Goal: Navigation & Orientation: Understand site structure

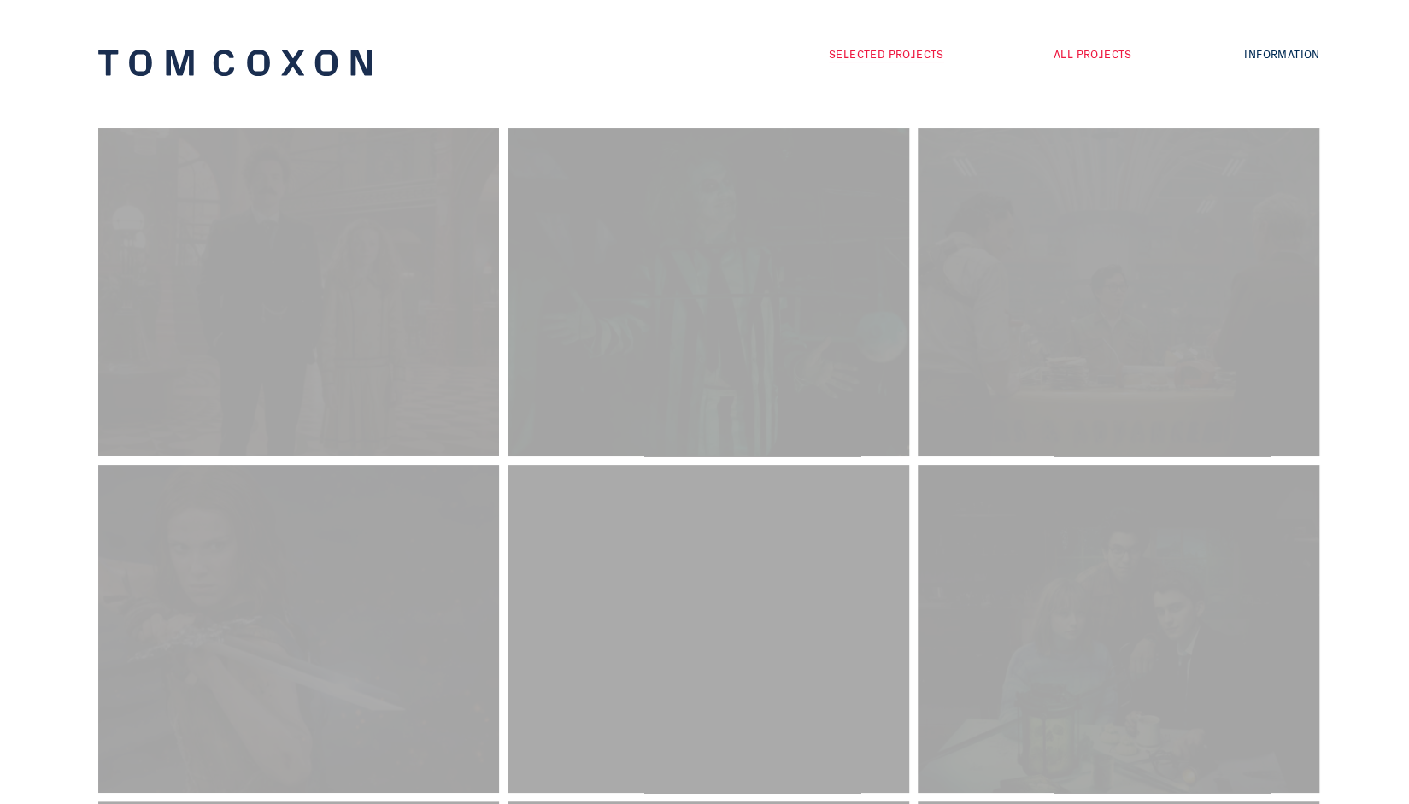
click at [1112, 51] on link "All Projects" at bounding box center [1093, 53] width 79 height 16
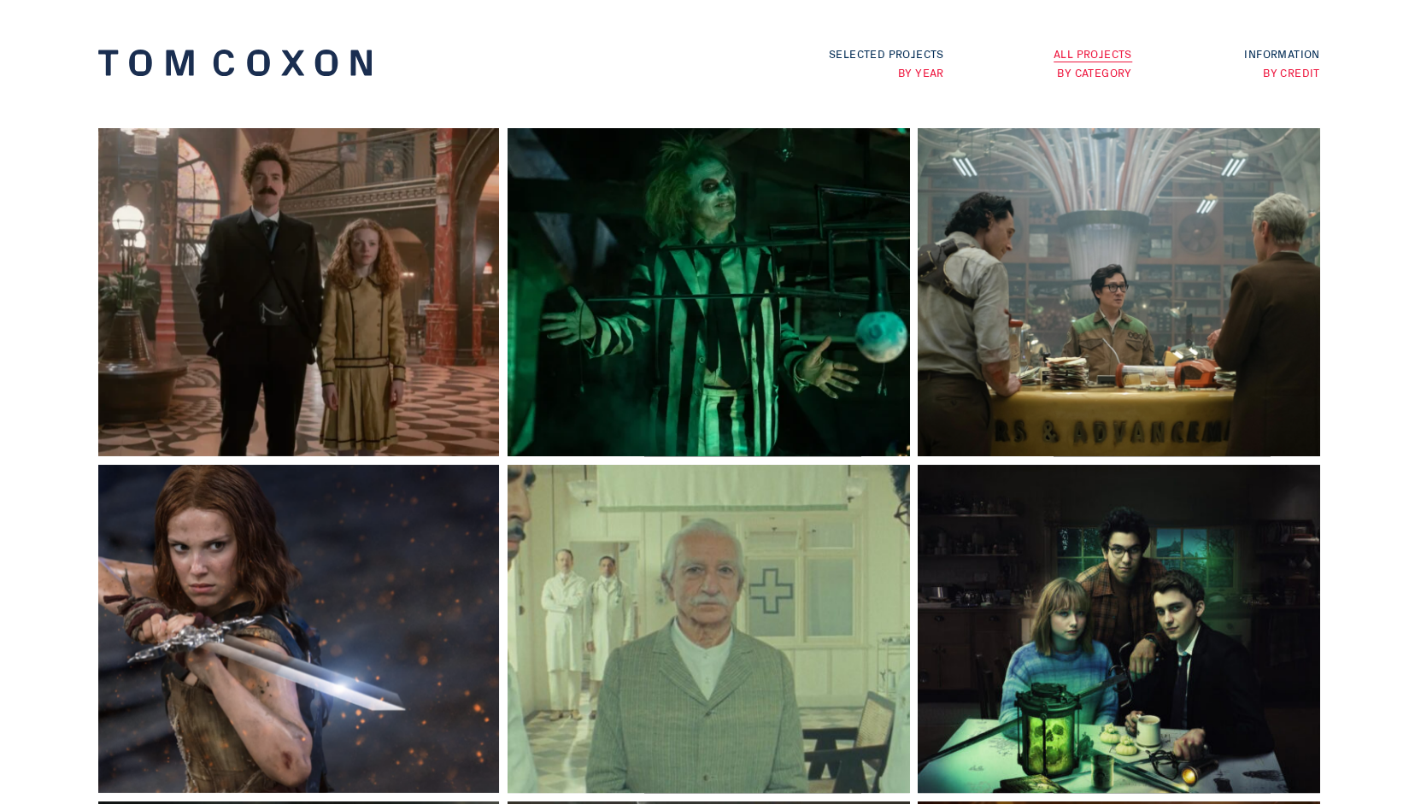
click at [1290, 69] on link "By Credit" at bounding box center [1291, 72] width 57 height 16
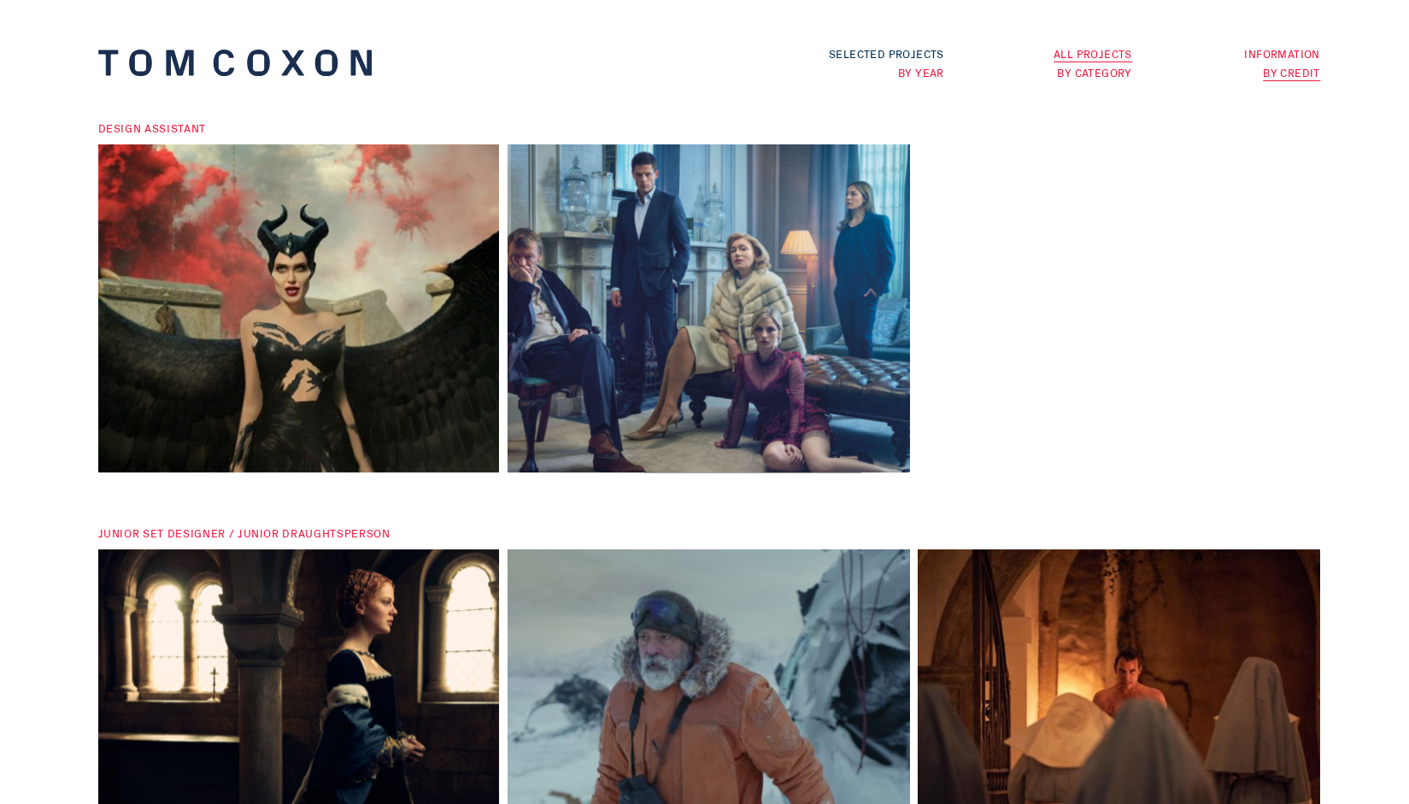
click at [1282, 58] on link "Information" at bounding box center [1281, 53] width 75 height 16
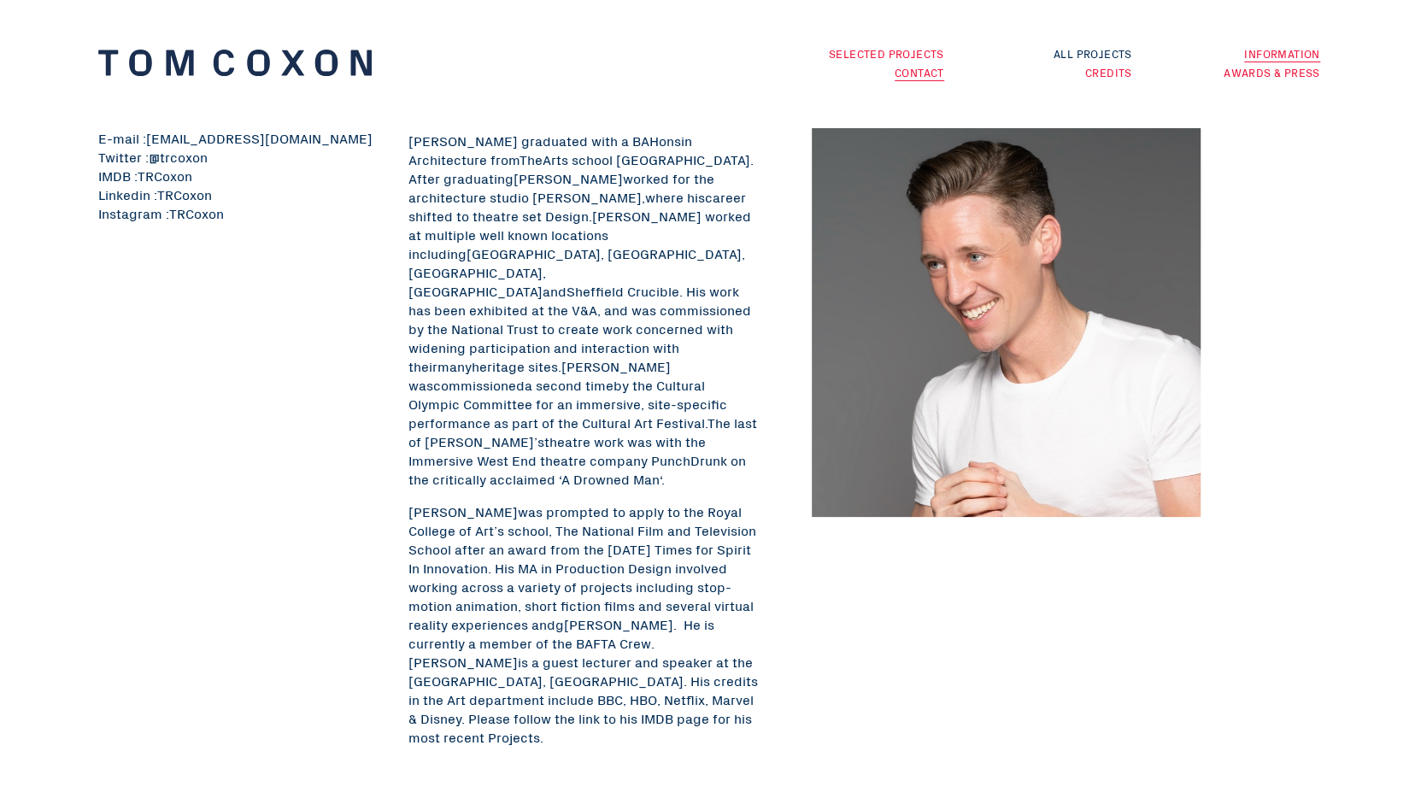
click at [913, 50] on link "Selected Projects" at bounding box center [886, 53] width 115 height 16
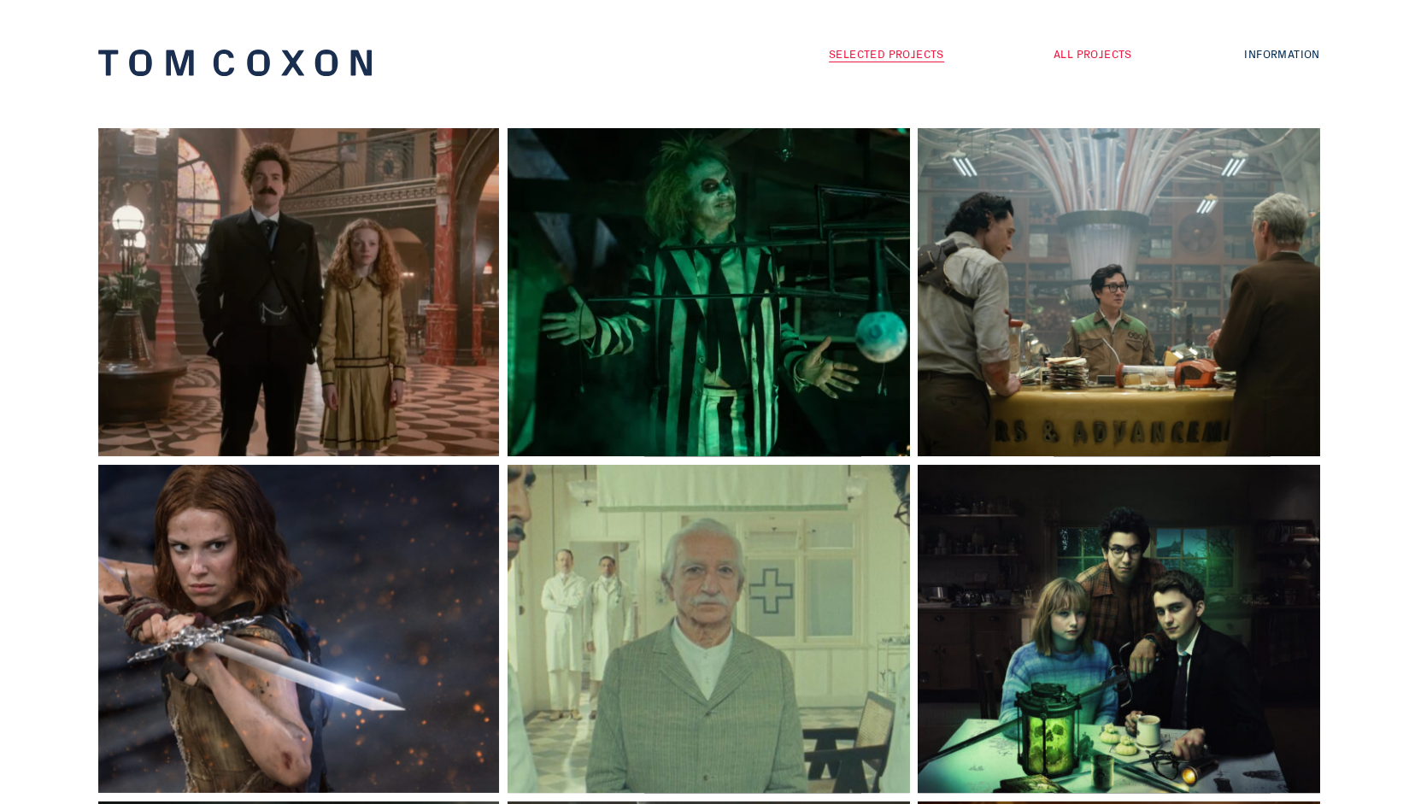
click at [1089, 54] on link "All Projects" at bounding box center [1093, 53] width 79 height 16
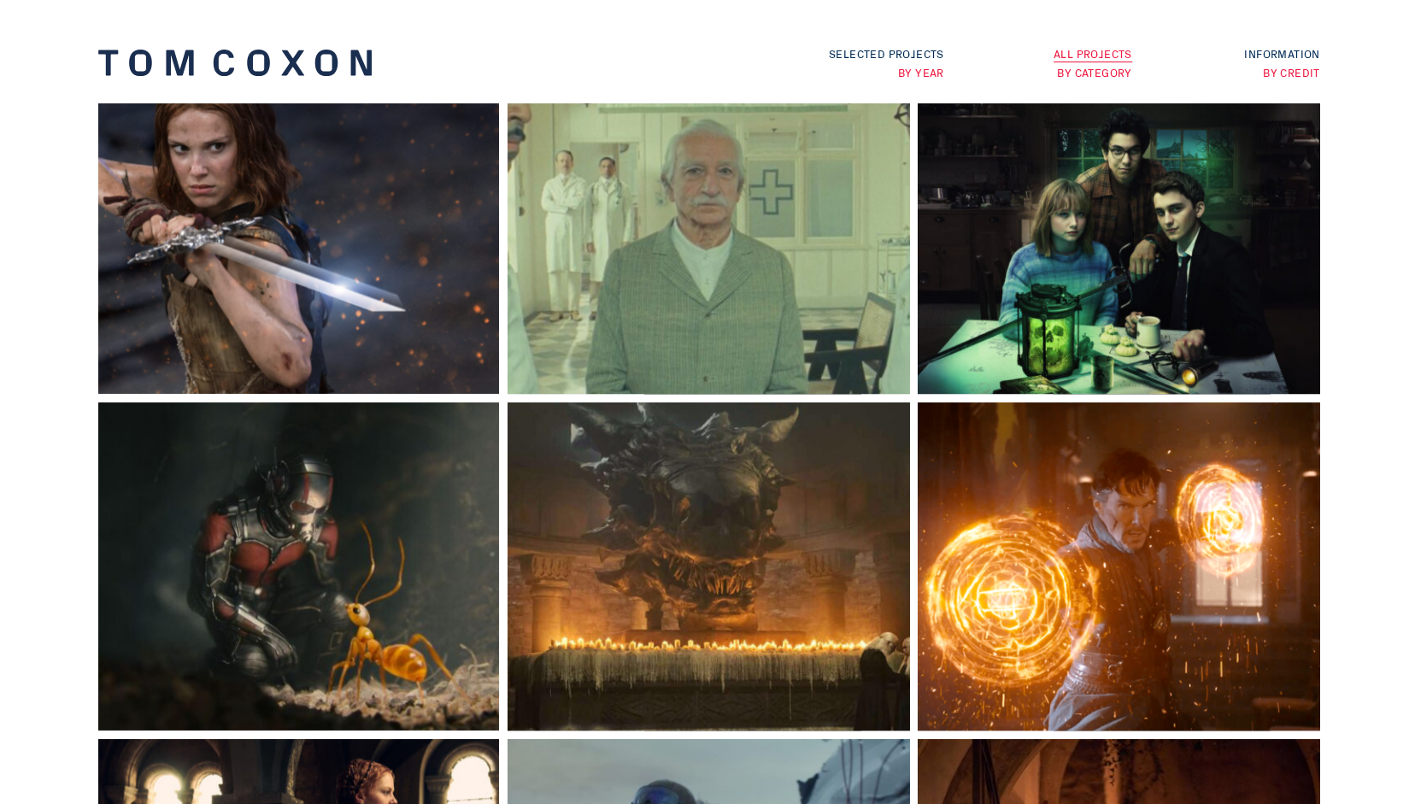
scroll to position [21, 0]
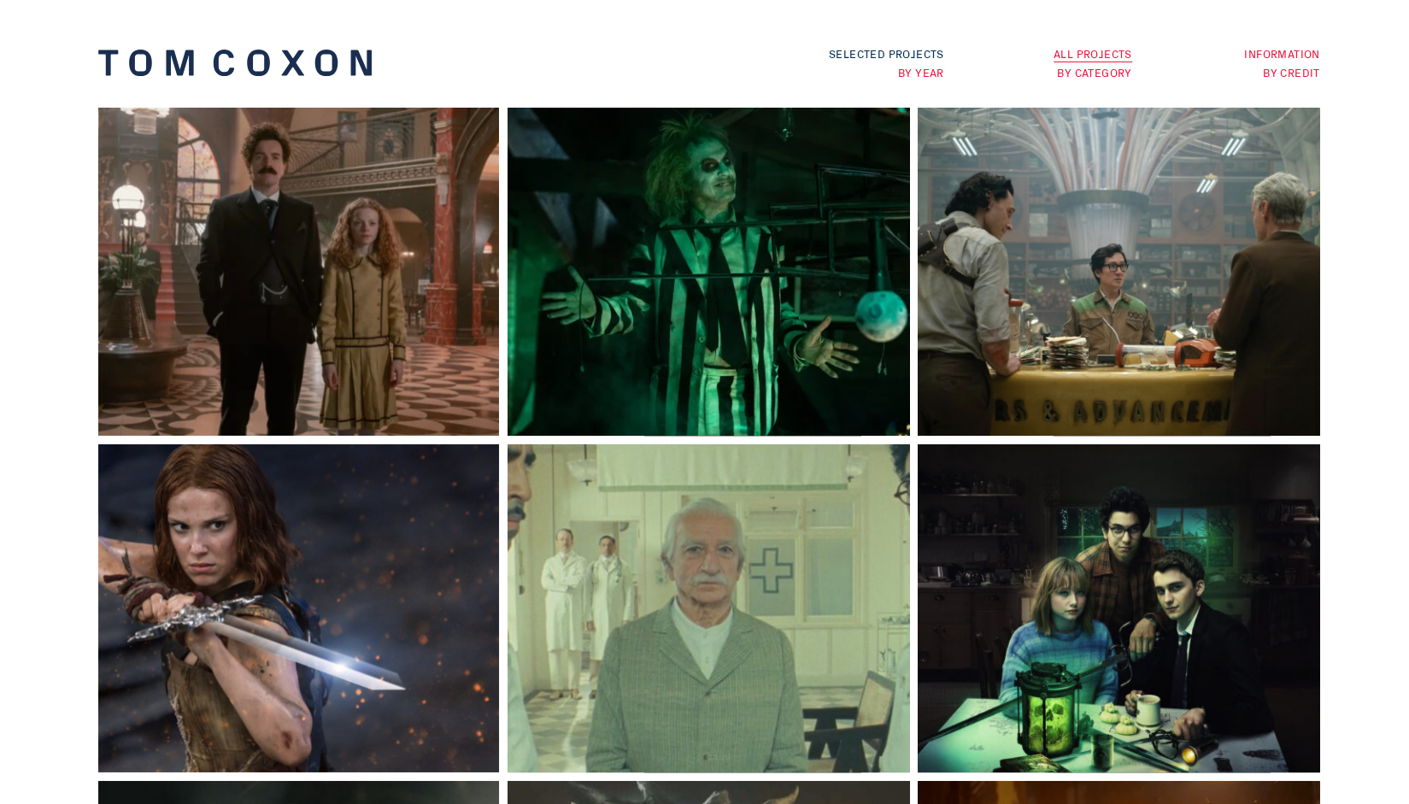
click at [1255, 59] on link "Information" at bounding box center [1281, 53] width 75 height 16
